Goal: Information Seeking & Learning: Find specific fact

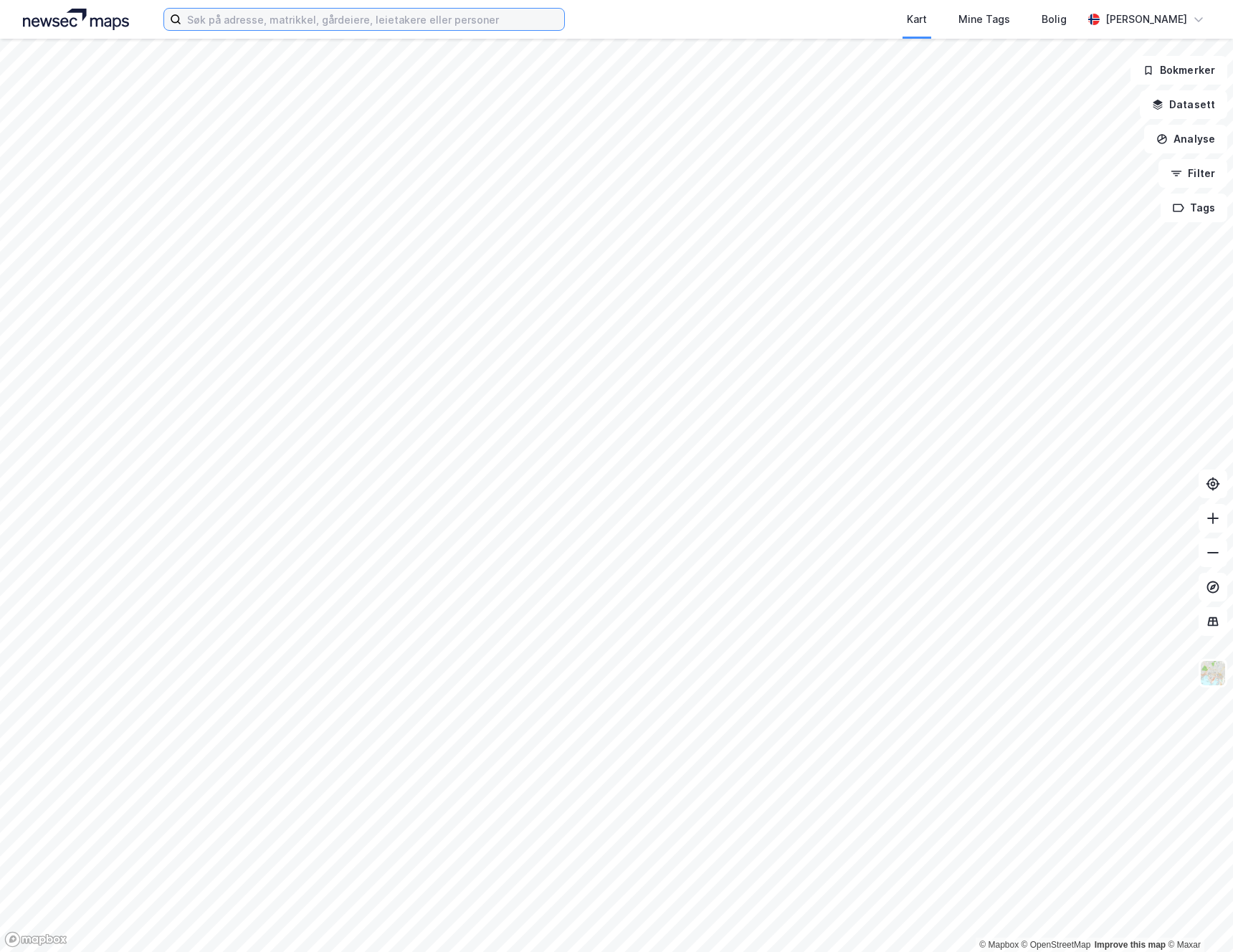
click at [366, 13] on input at bounding box center [372, 19] width 383 height 22
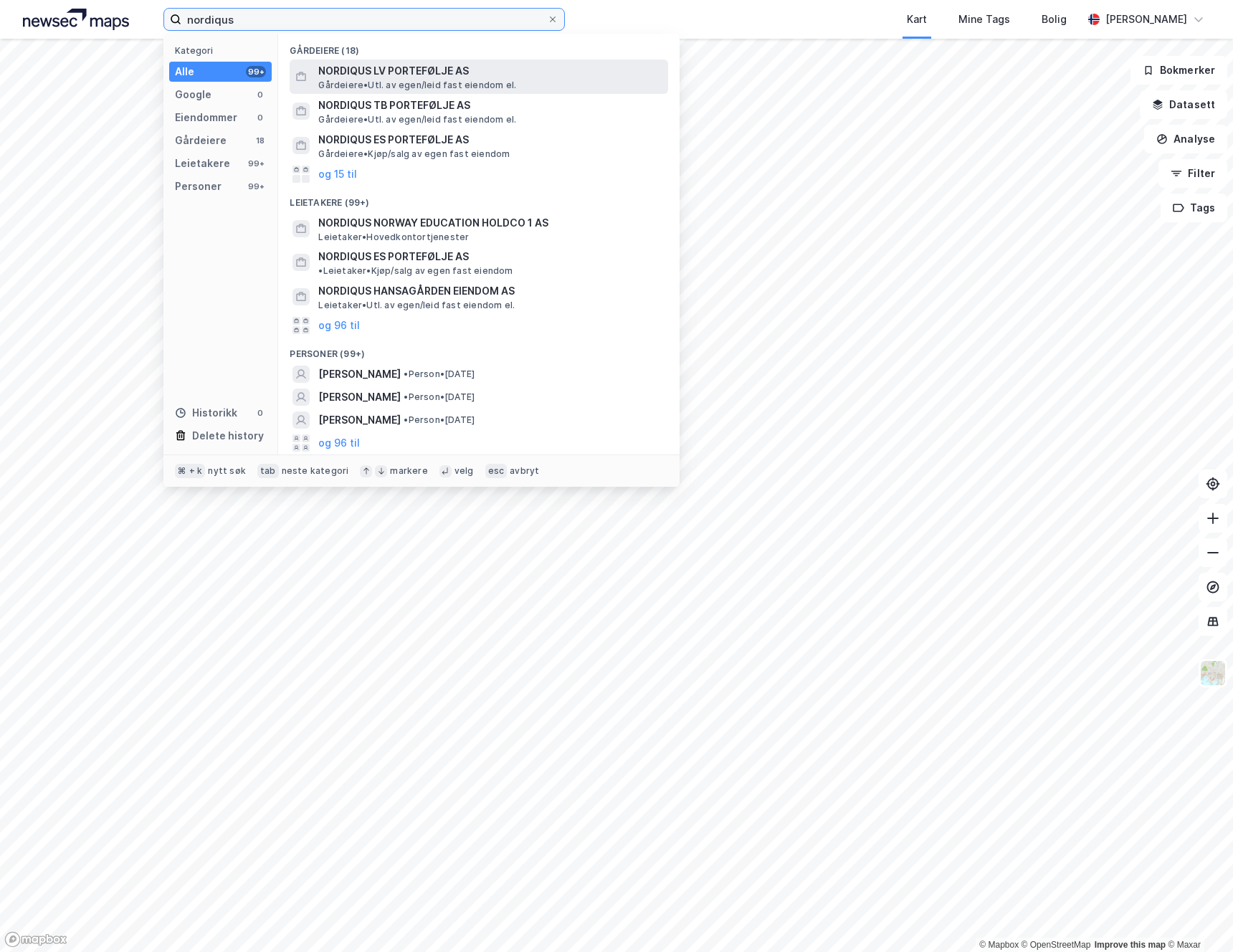
type input "nordiqus"
click at [362, 71] on span "NORDIQUS LV PORTEFØLJE AS" at bounding box center [490, 71] width 344 height 17
